Goal: Task Accomplishment & Management: Manage account settings

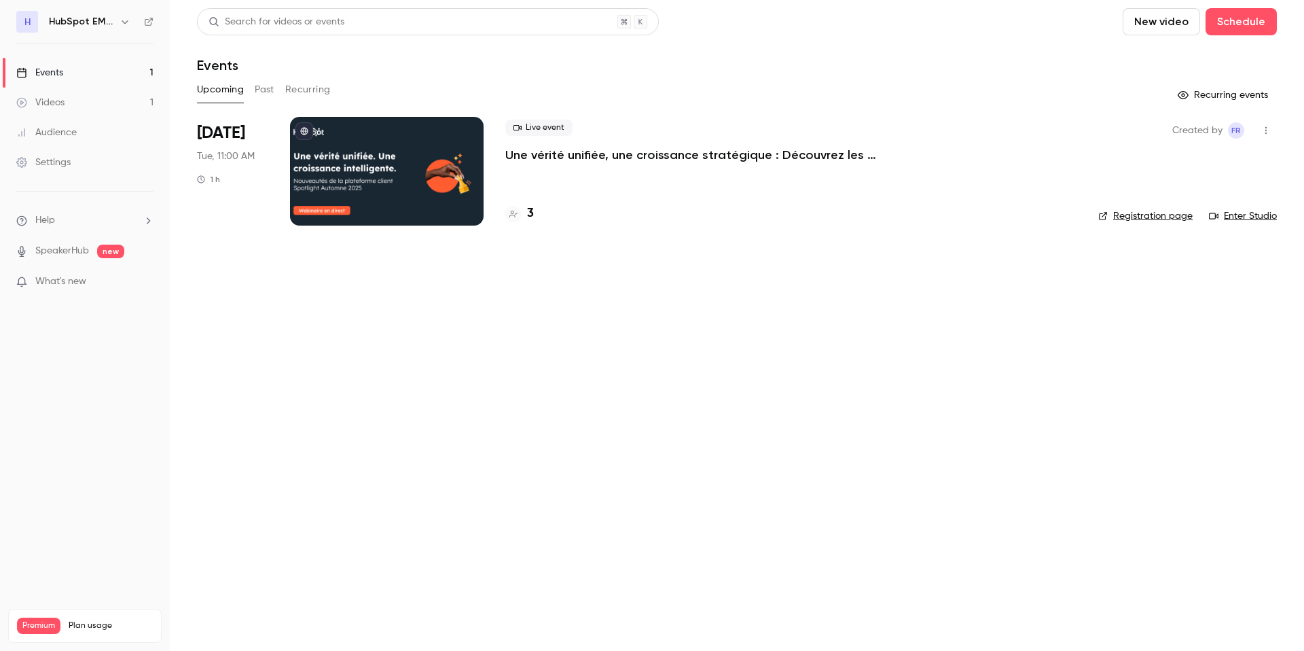
click at [355, 166] on div at bounding box center [387, 171] width 194 height 109
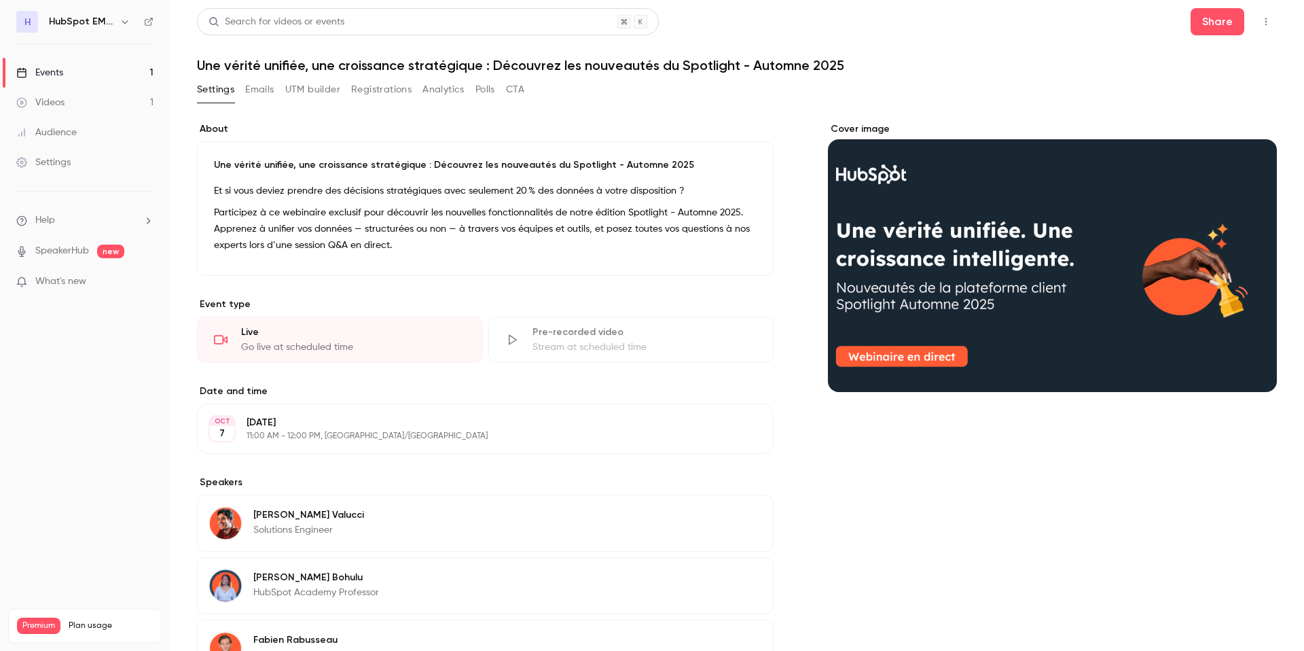
click at [975, 276] on div "Cover image" at bounding box center [1052, 257] width 449 height 270
click at [0, 0] on input "Cover image" at bounding box center [0, 0] width 0 height 0
click at [75, 22] on h6 "HubSpot EMEA FR" at bounding box center [81, 22] width 65 height 14
click at [114, 20] on div "HubSpot EMEA FR" at bounding box center [91, 22] width 84 height 16
click at [122, 20] on icon "button" at bounding box center [125, 21] width 11 height 11
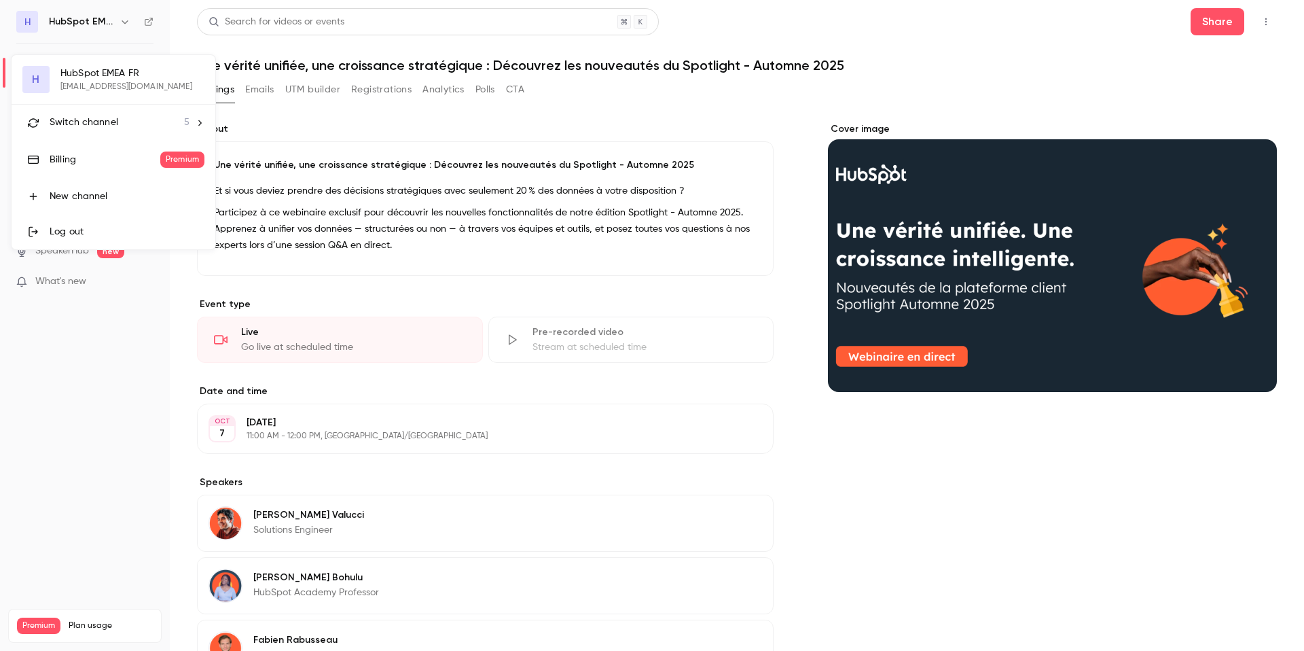
click at [92, 115] on span "Switch channel" at bounding box center [84, 122] width 69 height 14
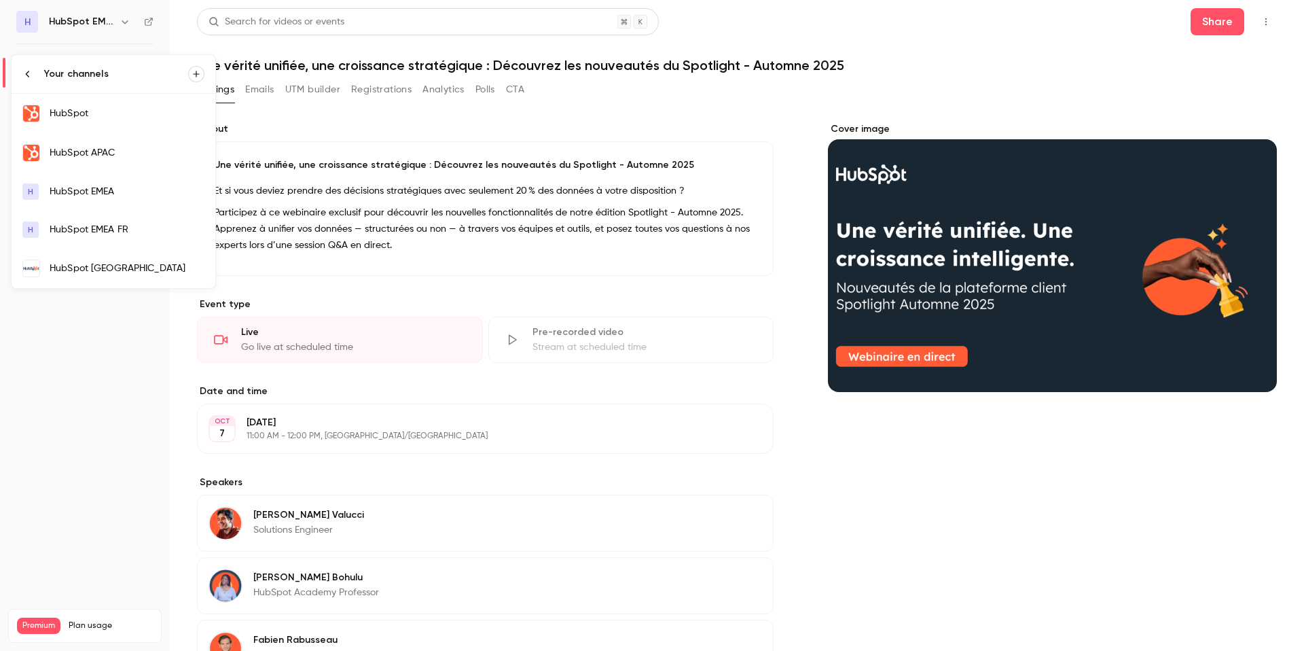
click at [127, 118] on div "HubSpot" at bounding box center [127, 114] width 155 height 14
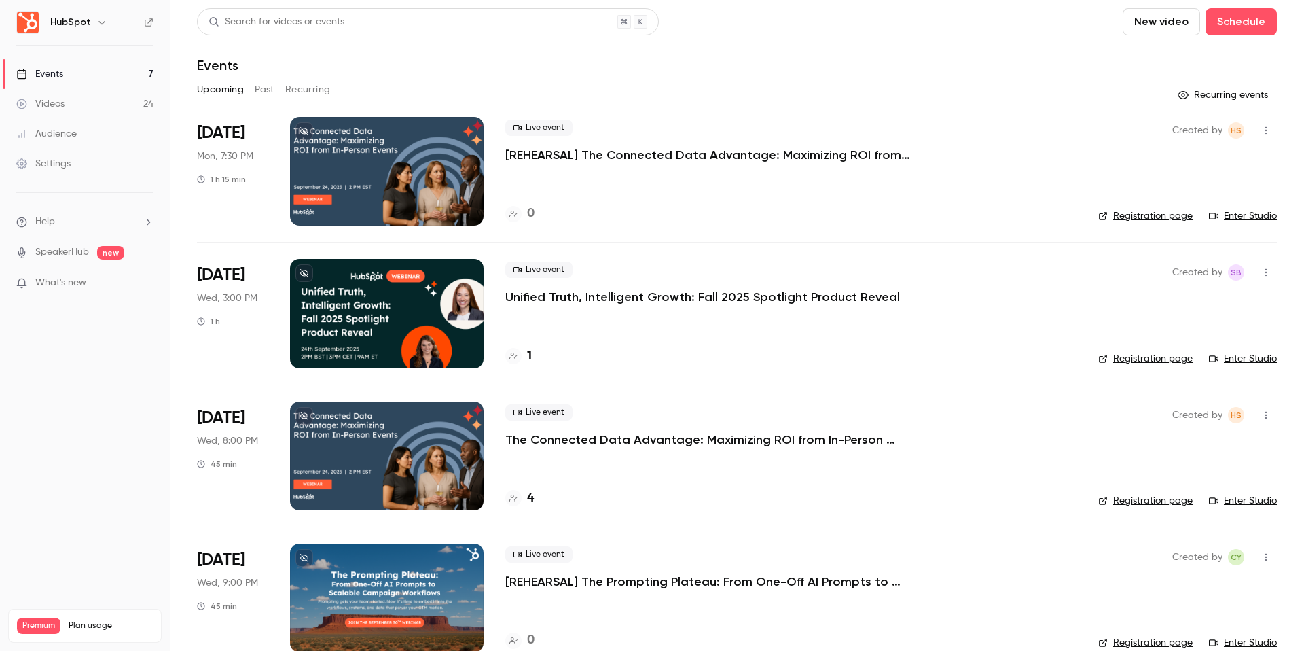
click at [80, 77] on link "Events 7" at bounding box center [85, 74] width 170 height 30
click at [84, 9] on nav "HubSpot Events 7 Videos 24 Audience Settings Help SpeakerHub new What's new Pre…" at bounding box center [85, 325] width 170 height 651
click at [82, 16] on h6 "HubSpot" at bounding box center [70, 23] width 41 height 14
click at [89, 17] on div "HubSpot" at bounding box center [91, 22] width 83 height 16
click at [96, 18] on icon "button" at bounding box center [101, 22] width 11 height 11
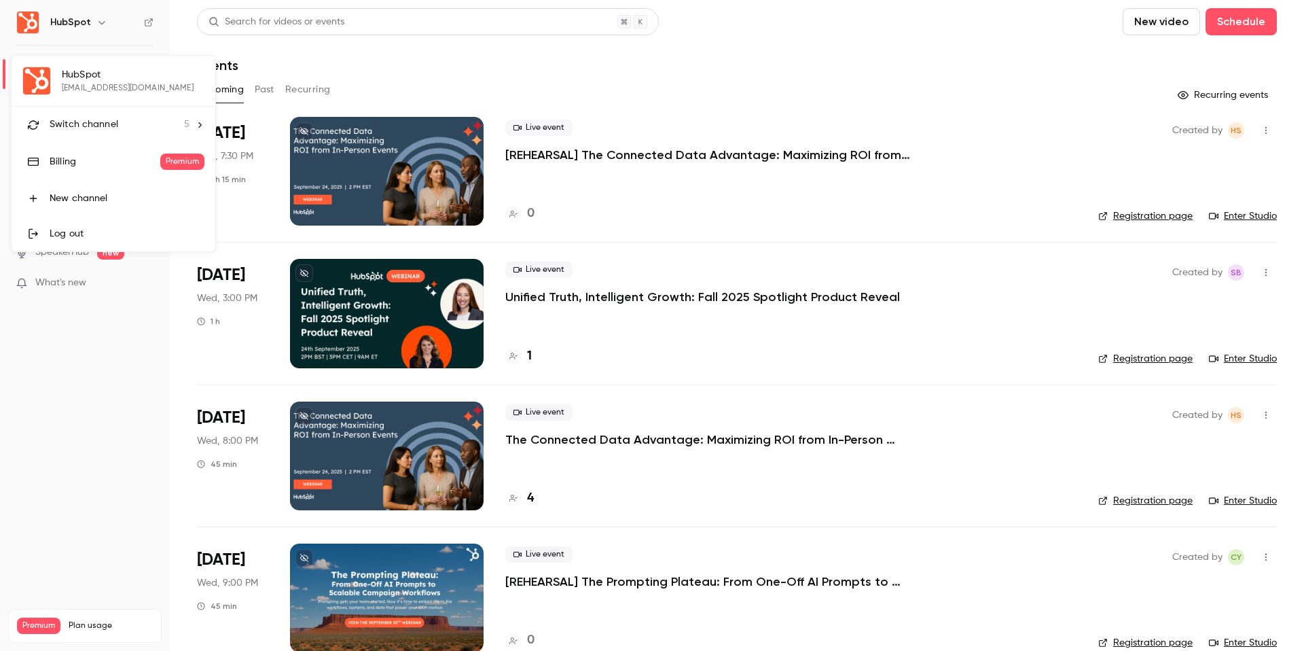
click at [101, 130] on span "Switch channel" at bounding box center [84, 124] width 69 height 14
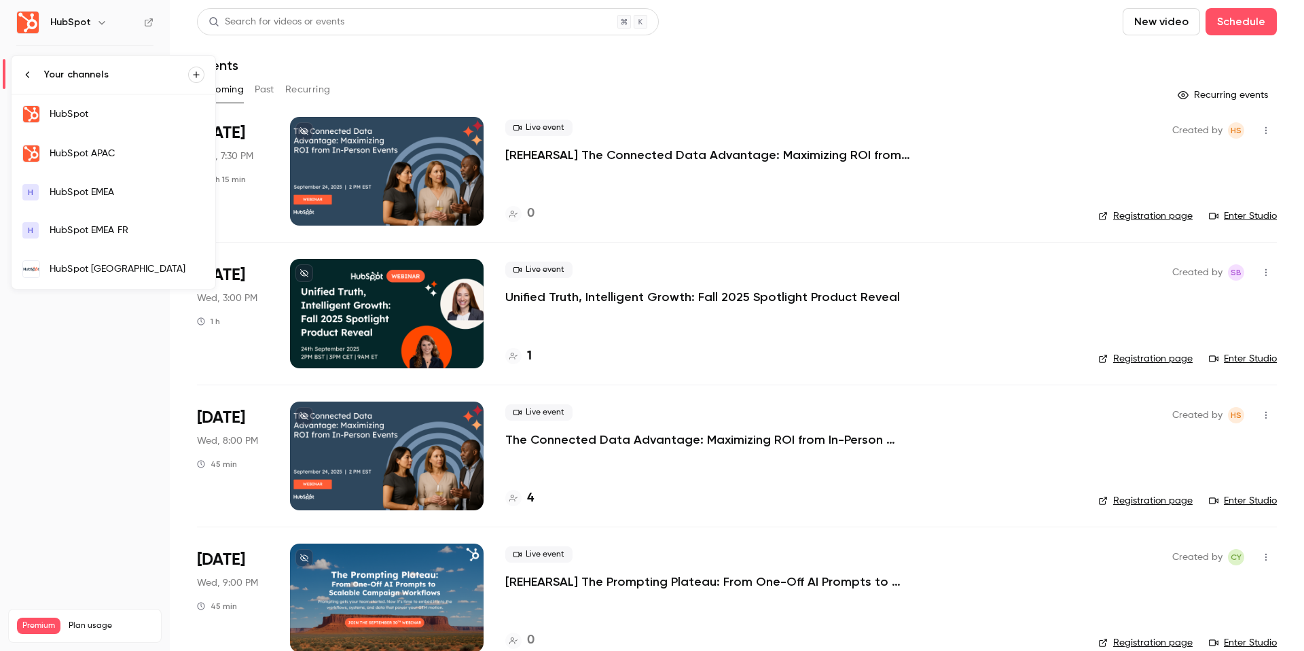
click at [87, 232] on div "HubSpot EMEA FR" at bounding box center [127, 230] width 155 height 14
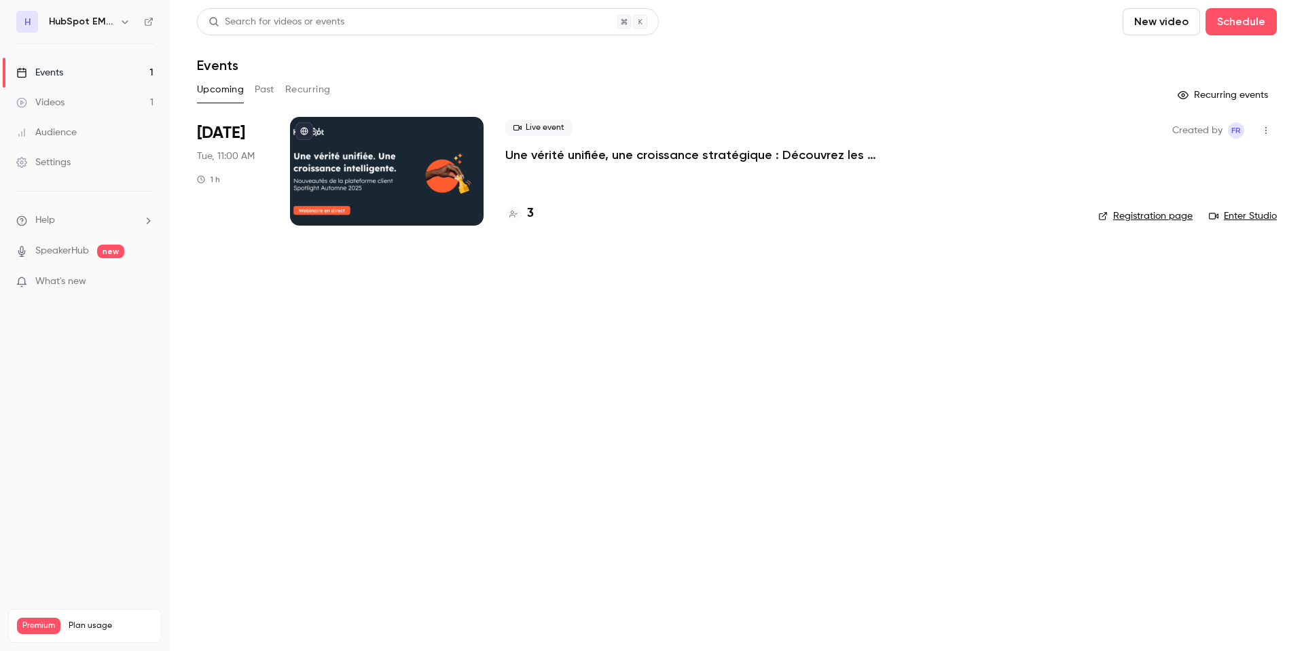
click at [408, 185] on div at bounding box center [387, 171] width 194 height 109
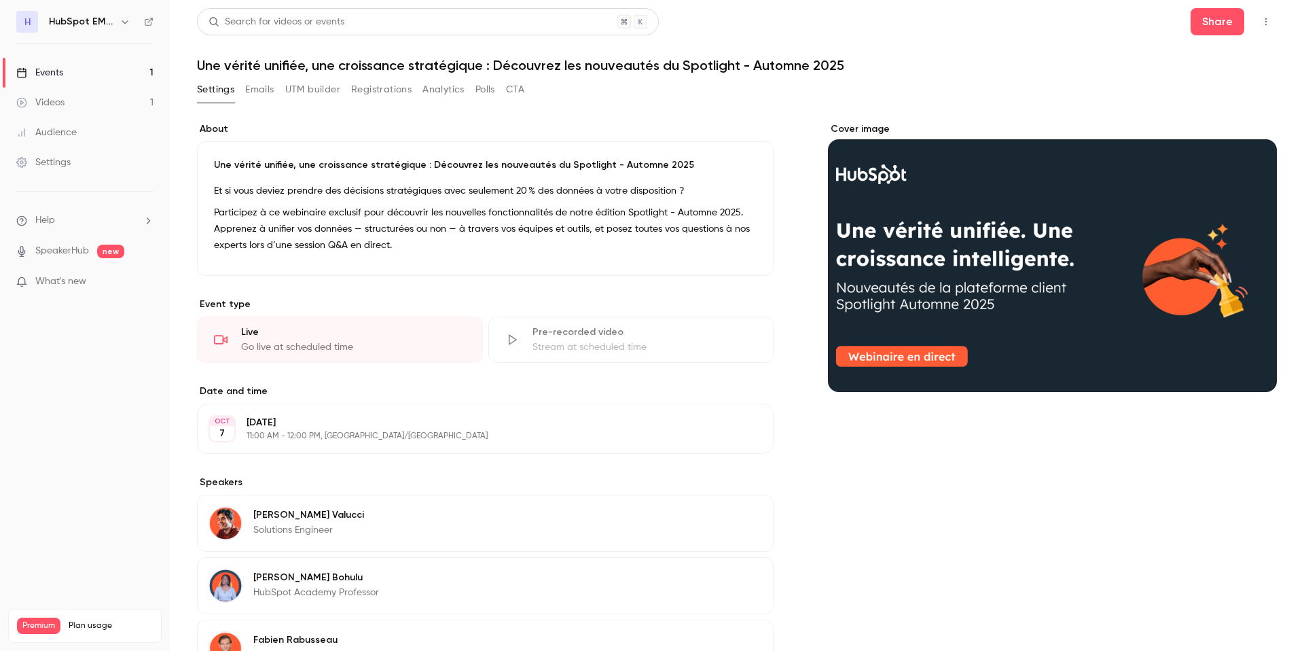
click at [1250, 366] on icon "Cover image" at bounding box center [1252, 367] width 9 height 9
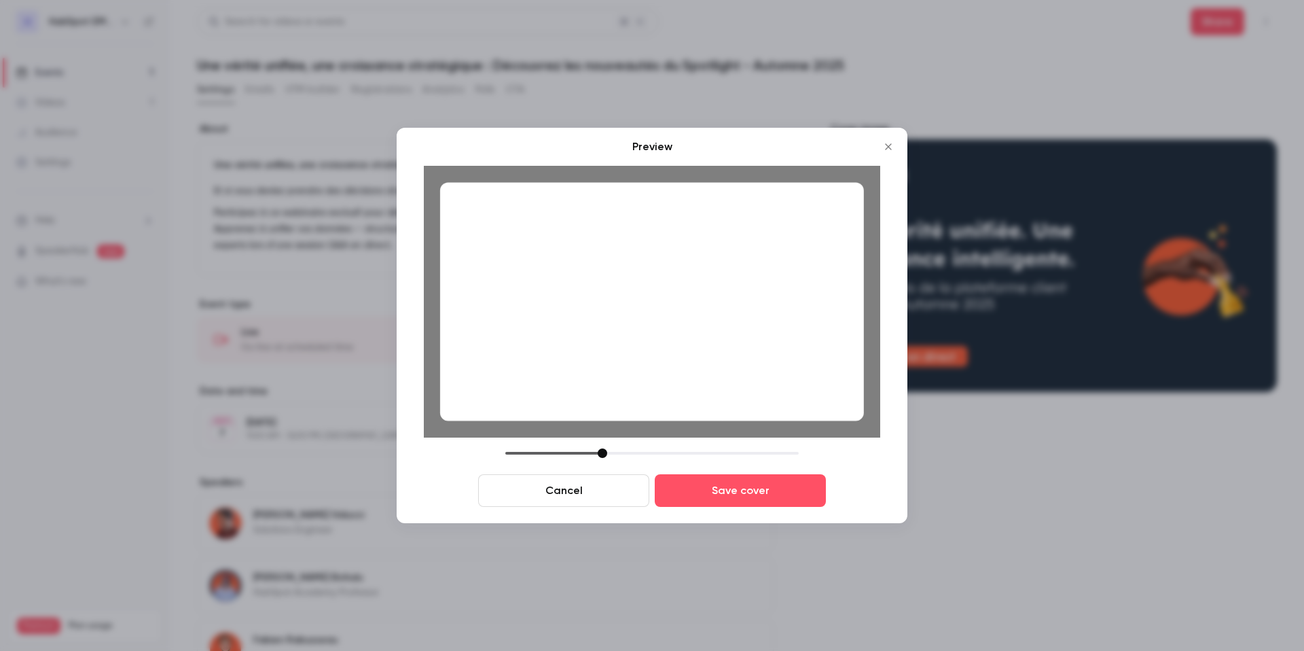
drag, startPoint x: 772, startPoint y: 381, endPoint x: 788, endPoint y: 392, distance: 20.2
click at [788, 391] on div at bounding box center [652, 301] width 424 height 238
drag, startPoint x: 788, startPoint y: 392, endPoint x: 804, endPoint y: 399, distance: 17.0
click at [804, 399] on div at bounding box center [652, 301] width 424 height 238
click at [852, 364] on div at bounding box center [652, 301] width 424 height 238
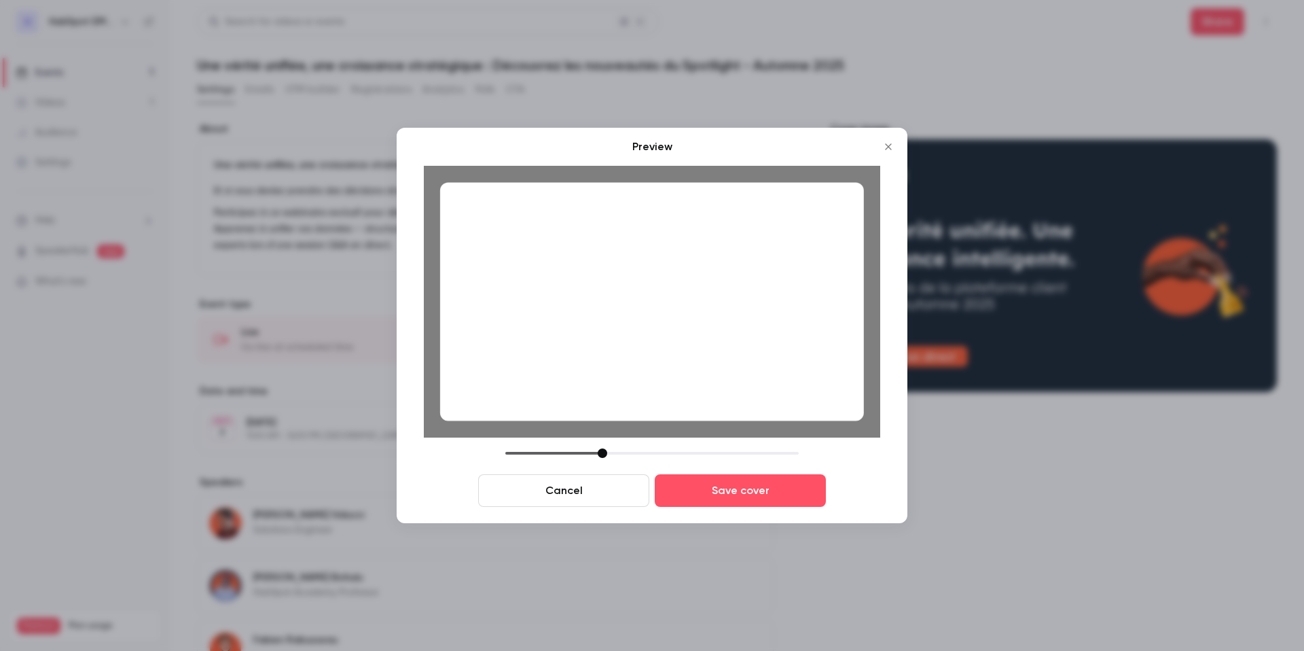
drag, startPoint x: 834, startPoint y: 363, endPoint x: 827, endPoint y: 363, distance: 7.5
click at [827, 363] on div at bounding box center [652, 301] width 424 height 238
drag, startPoint x: 606, startPoint y: 452, endPoint x: 592, endPoint y: 448, distance: 14.8
click at [592, 448] on div at bounding box center [651, 453] width 293 height 10
drag, startPoint x: 606, startPoint y: 339, endPoint x: 581, endPoint y: 322, distance: 30.3
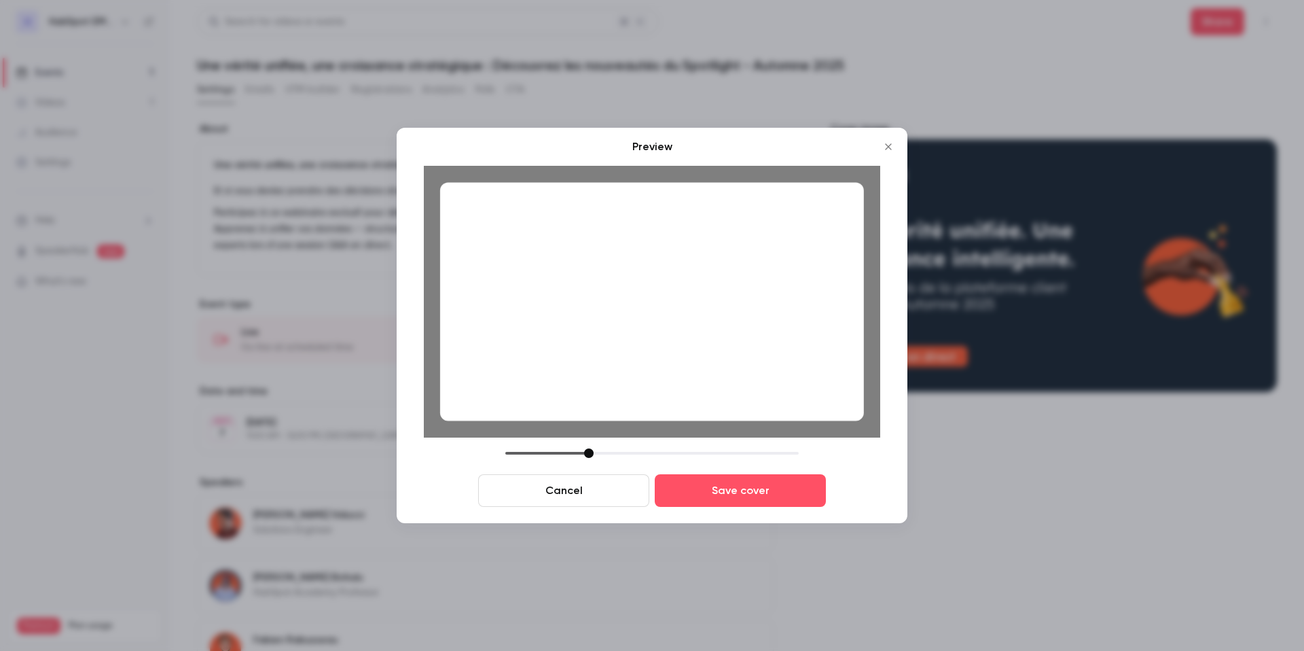
click at [581, 322] on div at bounding box center [652, 301] width 424 height 238
drag, startPoint x: 590, startPoint y: 454, endPoint x: 604, endPoint y: 454, distance: 14.3
click at [604, 454] on div at bounding box center [603, 453] width 10 height 10
drag, startPoint x: 592, startPoint y: 392, endPoint x: 631, endPoint y: 395, distance: 39.5
click at [631, 395] on div at bounding box center [652, 301] width 424 height 238
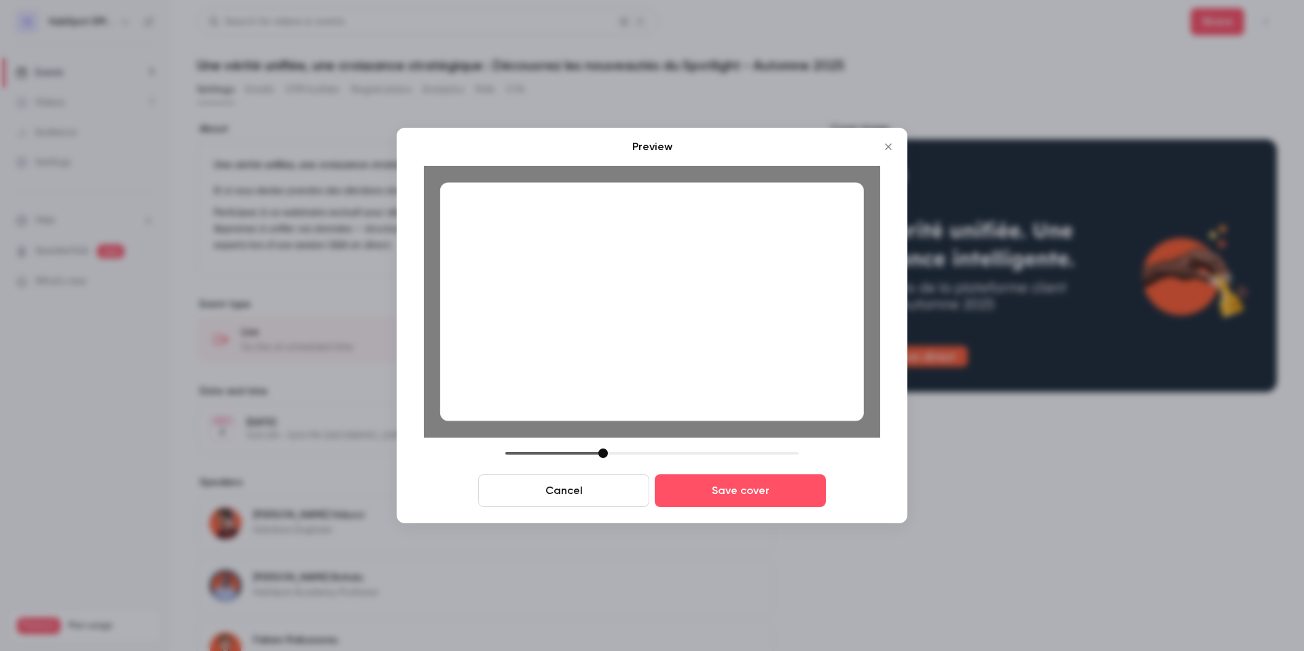
click at [599, 452] on div at bounding box center [603, 453] width 10 height 10
drag, startPoint x: 625, startPoint y: 403, endPoint x: 624, endPoint y: 411, distance: 8.2
click at [624, 411] on div at bounding box center [652, 301] width 424 height 238
drag, startPoint x: 649, startPoint y: 403, endPoint x: 631, endPoint y: 403, distance: 18.3
click at [631, 403] on div at bounding box center [652, 301] width 424 height 238
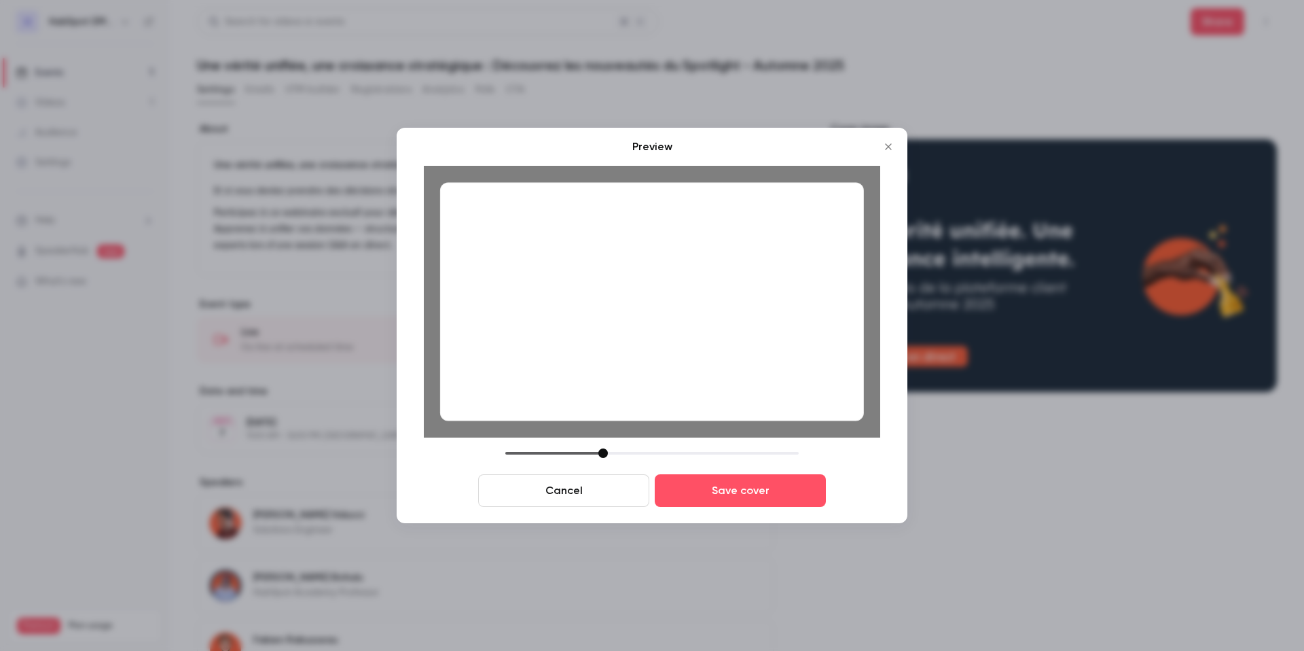
click at [596, 454] on div at bounding box center [651, 453] width 293 height 10
drag, startPoint x: 608, startPoint y: 384, endPoint x: 606, endPoint y: 376, distance: 8.9
click at [607, 376] on div at bounding box center [652, 301] width 424 height 238
click at [604, 448] on div at bounding box center [651, 453] width 293 height 10
click at [604, 452] on div at bounding box center [602, 453] width 10 height 10
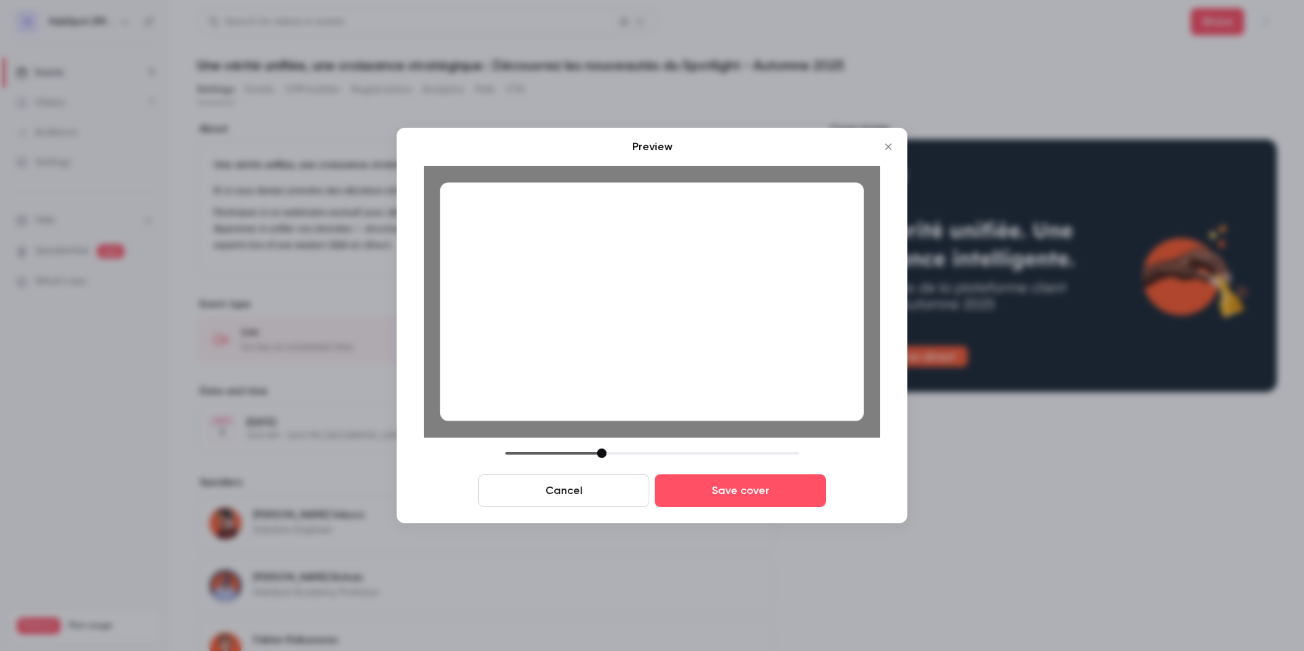
drag, startPoint x: 560, startPoint y: 342, endPoint x: 569, endPoint y: 348, distance: 10.7
click at [569, 348] on div at bounding box center [652, 301] width 424 height 238
click at [606, 454] on div at bounding box center [603, 453] width 10 height 10
drag, startPoint x: 560, startPoint y: 372, endPoint x: 580, endPoint y: 371, distance: 20.4
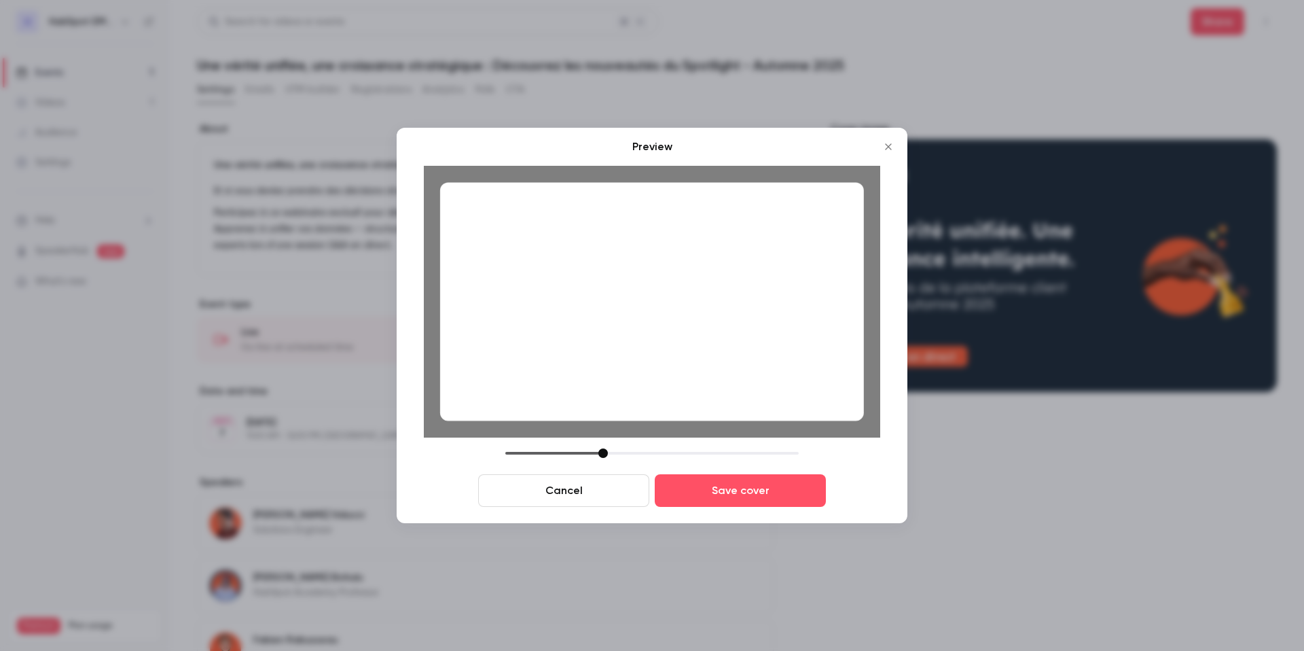
click at [580, 371] on div at bounding box center [652, 301] width 424 height 238
drag, startPoint x: 560, startPoint y: 314, endPoint x: 550, endPoint y: 340, distance: 27.7
click at [550, 340] on div at bounding box center [652, 301] width 424 height 238
click at [715, 496] on button "Save cover" at bounding box center [740, 490] width 171 height 33
